Goal: Entertainment & Leisure: Browse casually

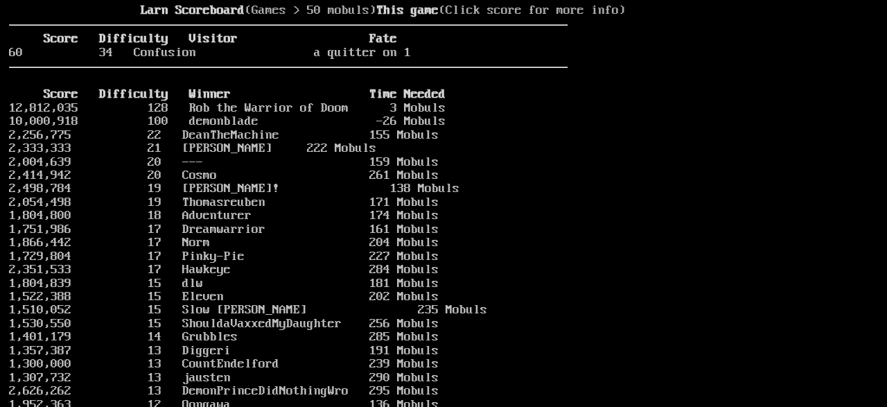
click at [668, 379] on stats at bounding box center [723, 195] width 310 height 383
